Goal: Task Accomplishment & Management: Manage account settings

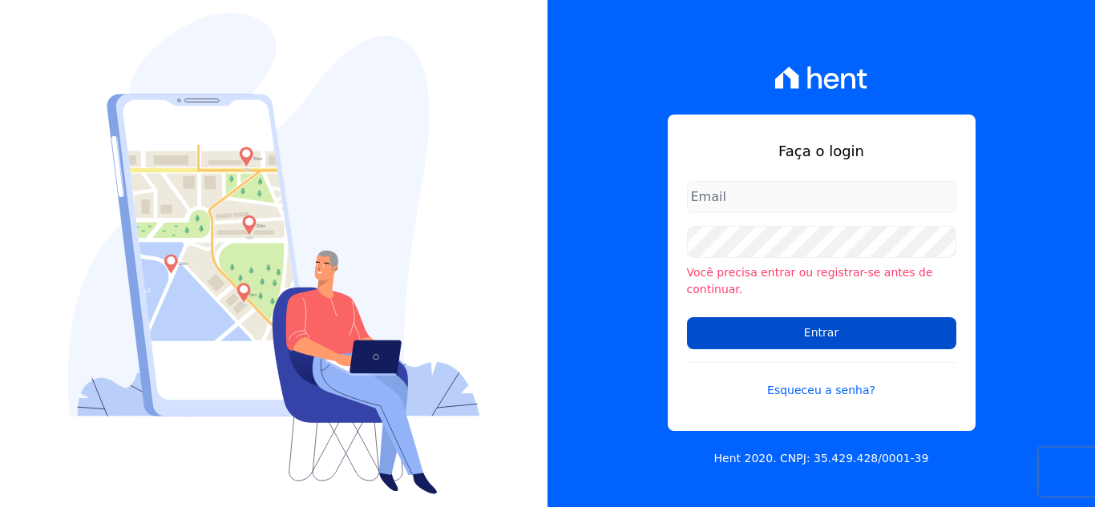
type input "[PERSON_NAME][EMAIL_ADDRESS][DOMAIN_NAME]"
click at [821, 329] on input "Entrar" at bounding box center [821, 333] width 269 height 32
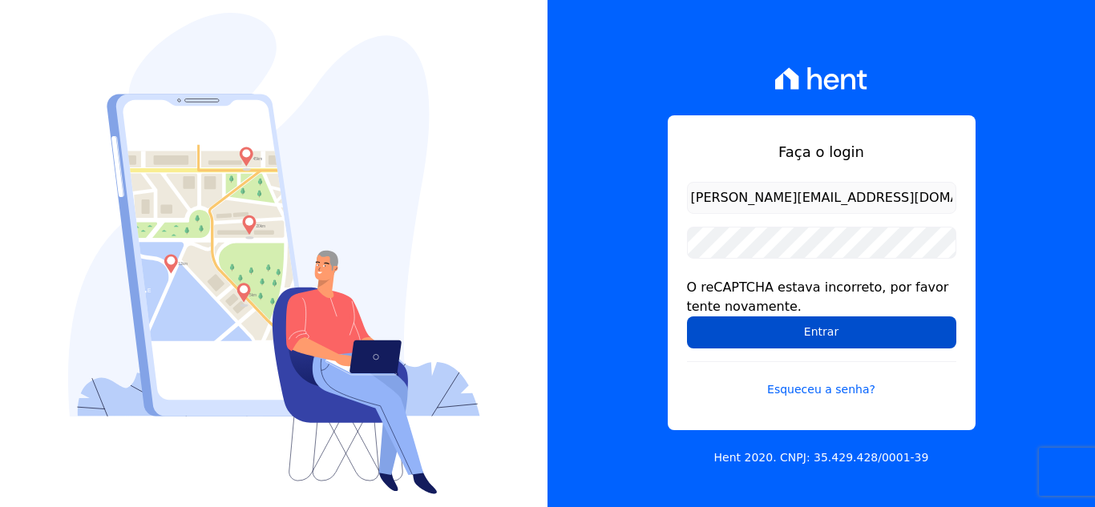
click at [816, 334] on input "Entrar" at bounding box center [821, 333] width 269 height 32
click at [794, 345] on input "Entrar" at bounding box center [821, 333] width 269 height 32
click at [846, 332] on input "Entrar" at bounding box center [821, 333] width 269 height 32
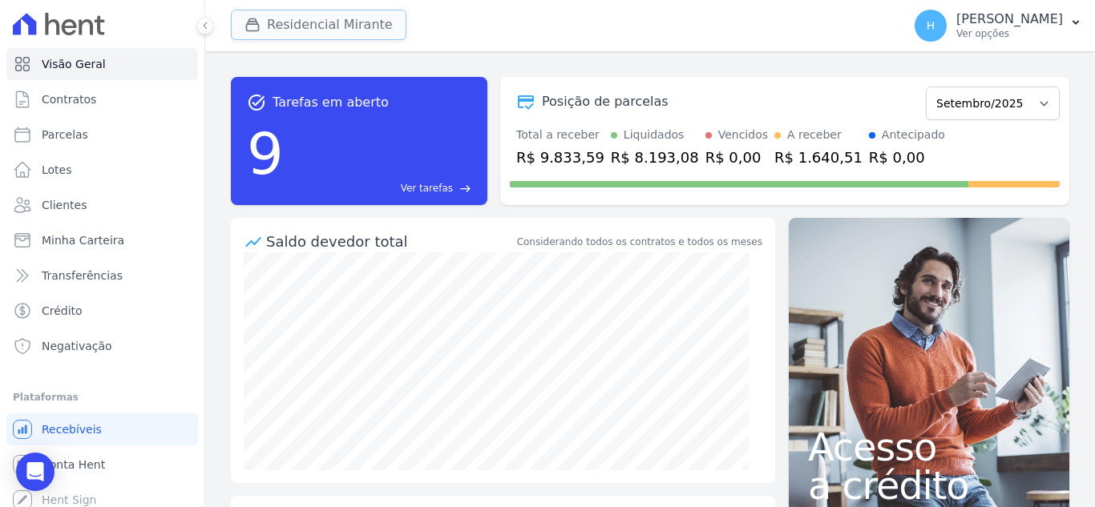
click at [277, 22] on button "Residencial Mirante" at bounding box center [319, 25] width 176 height 30
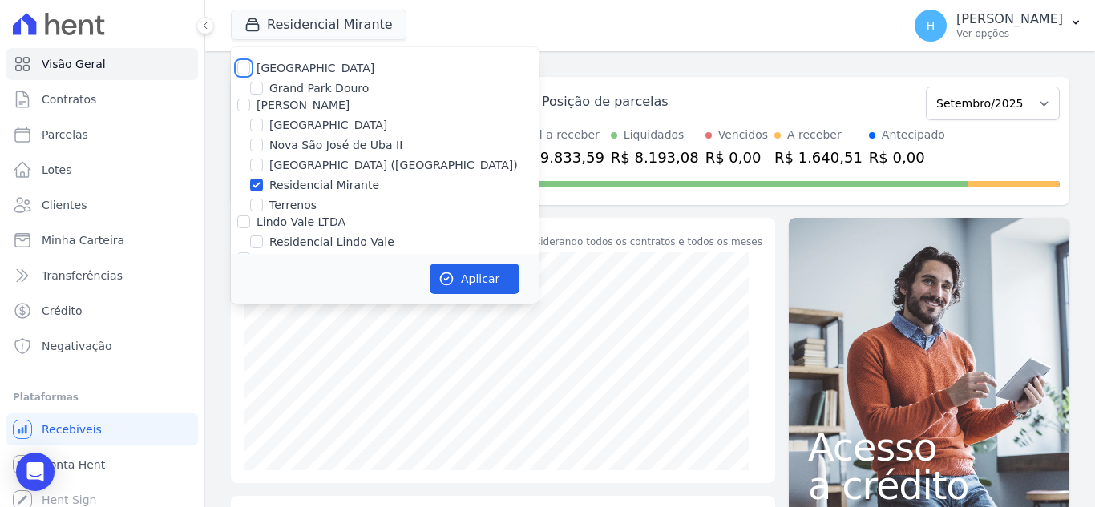
click at [241, 68] on input "[GEOGRAPHIC_DATA]" at bounding box center [243, 68] width 13 height 13
checkbox input "true"
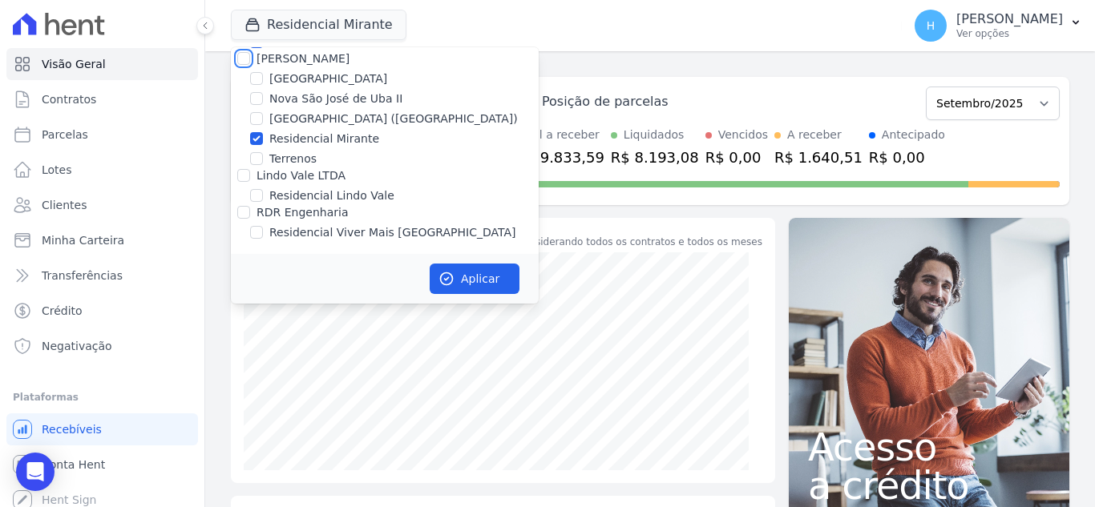
click at [247, 58] on input "[PERSON_NAME]" at bounding box center [243, 58] width 13 height 13
checkbox input "true"
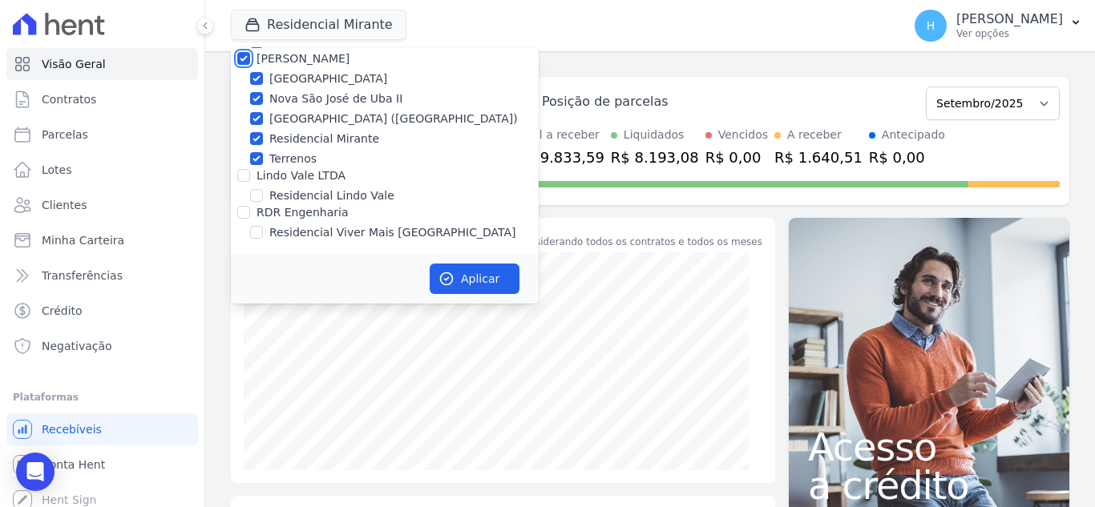
checkbox input "true"
click at [241, 182] on div at bounding box center [243, 176] width 13 height 16
click at [242, 180] on input "Lindo Vale LTDA" at bounding box center [243, 175] width 13 height 13
checkbox input "true"
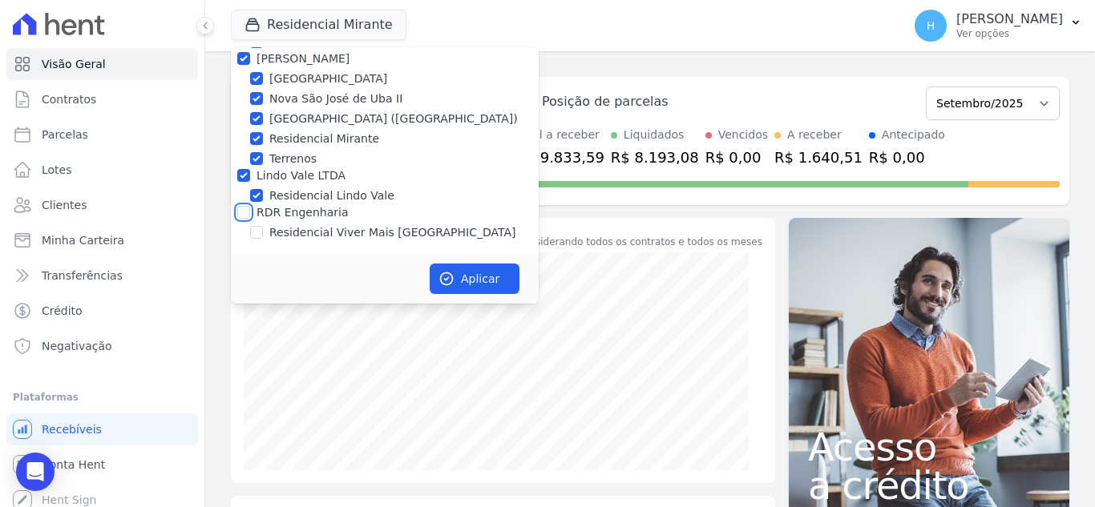
click at [240, 206] on input "RDR Engenharia" at bounding box center [243, 212] width 13 height 13
checkbox input "true"
click at [459, 276] on button "Aplicar" at bounding box center [475, 279] width 90 height 30
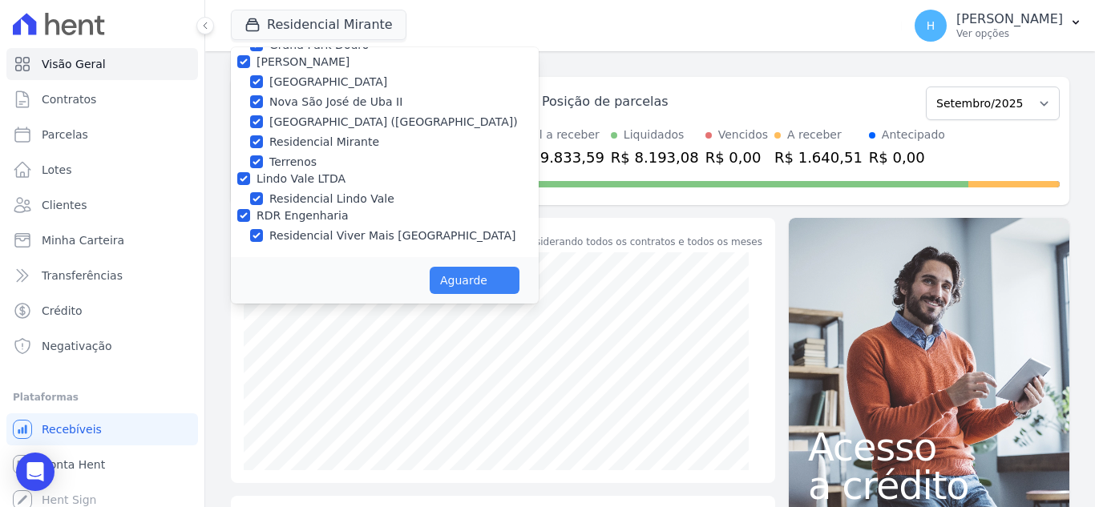
scroll to position [43, 0]
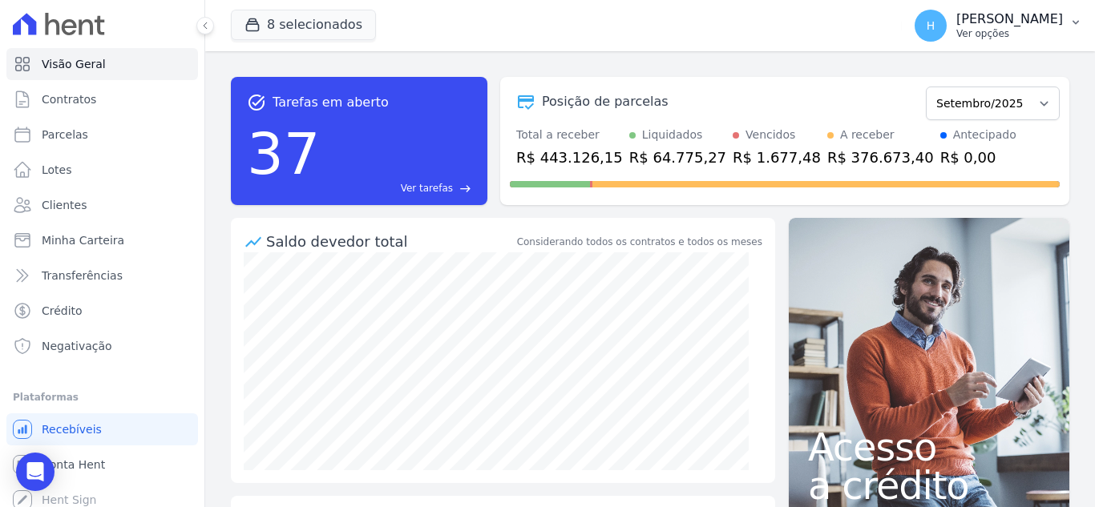
click at [1042, 26] on p "[PERSON_NAME]" at bounding box center [1009, 19] width 107 height 16
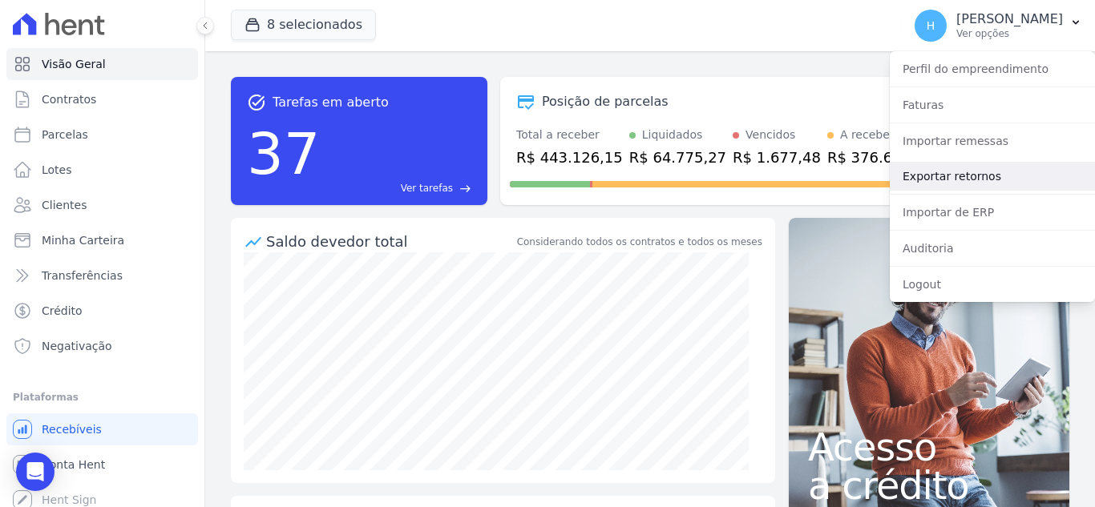
click at [984, 175] on link "Exportar retornos" at bounding box center [992, 176] width 205 height 29
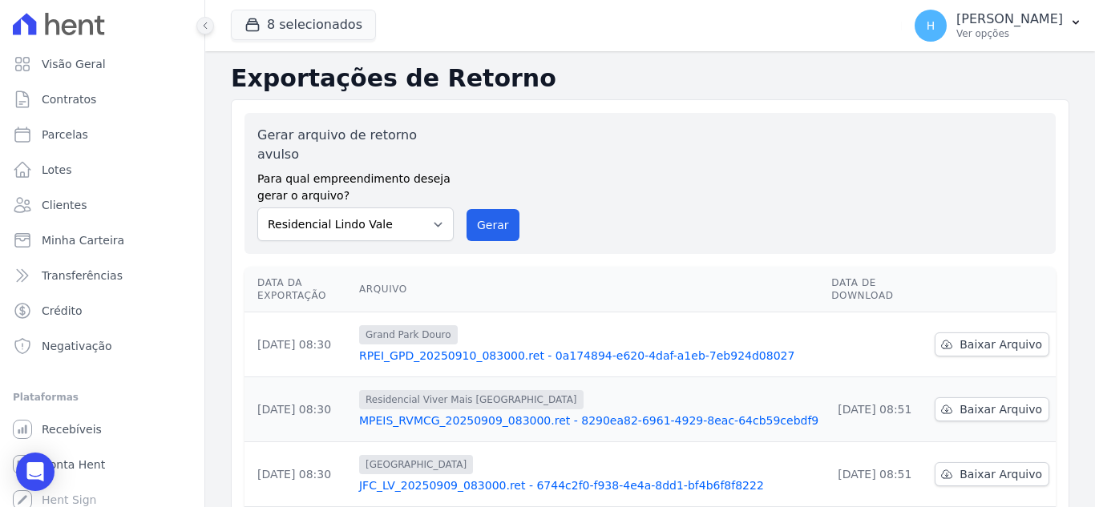
click at [201, 30] on button at bounding box center [205, 26] width 18 height 18
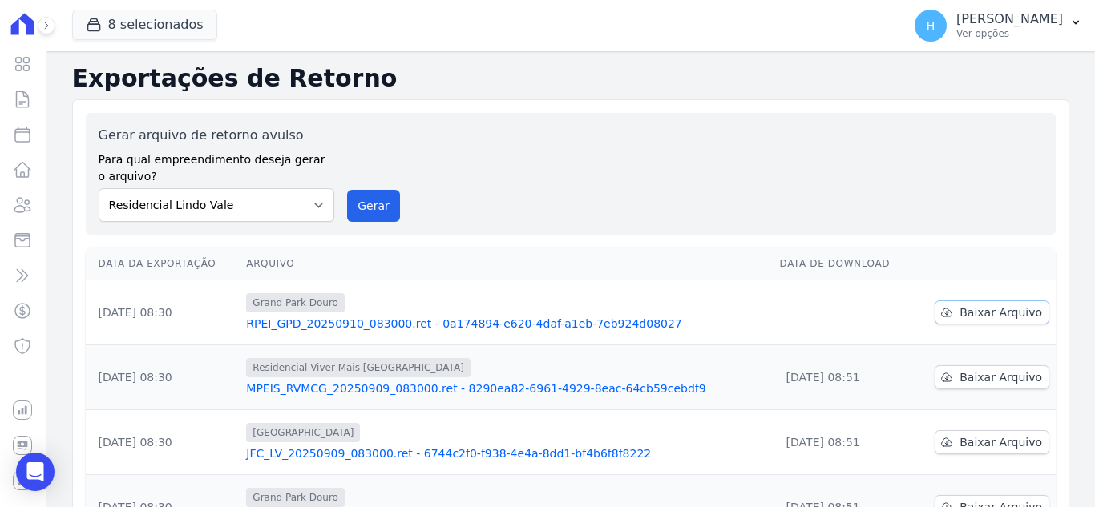
click at [978, 315] on span "Baixar Arquivo" at bounding box center [1001, 313] width 83 height 16
click at [1057, 27] on p "Ver opções" at bounding box center [1009, 33] width 107 height 13
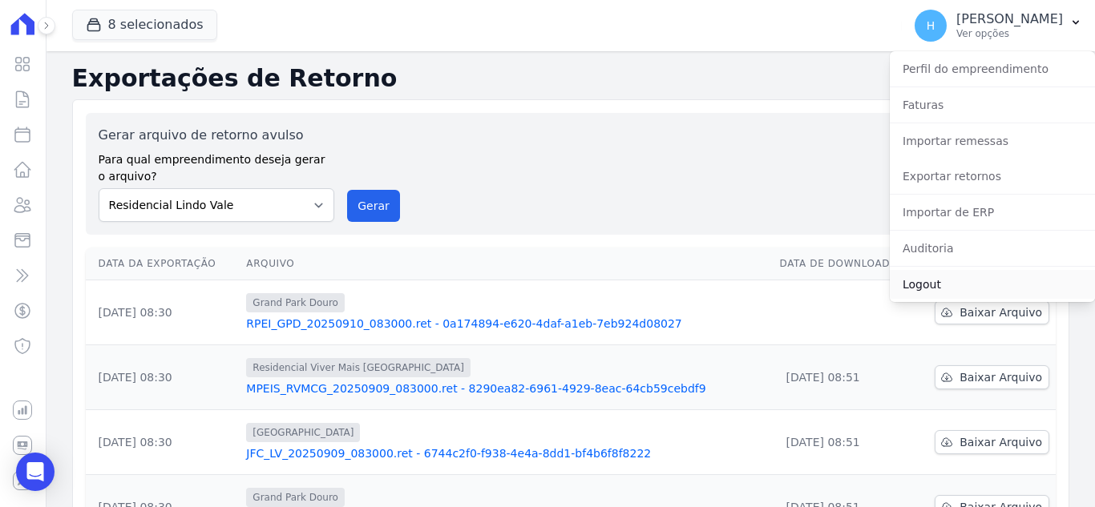
click at [962, 286] on link "Logout" at bounding box center [992, 284] width 205 height 29
